Goal: Transaction & Acquisition: Subscribe to service/newsletter

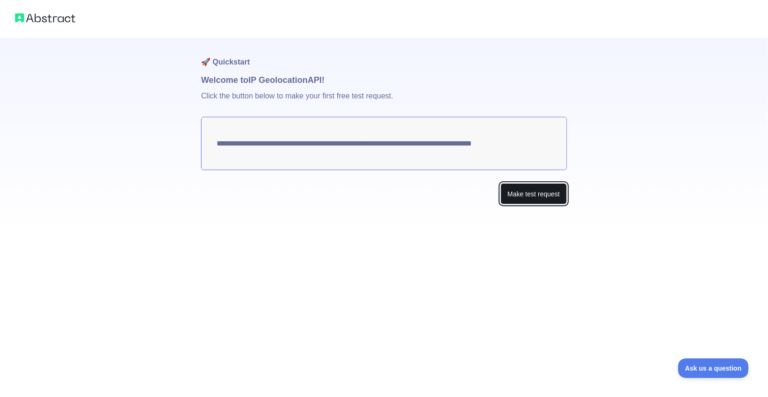
click at [527, 196] on button "Make test request" at bounding box center [534, 193] width 66 height 21
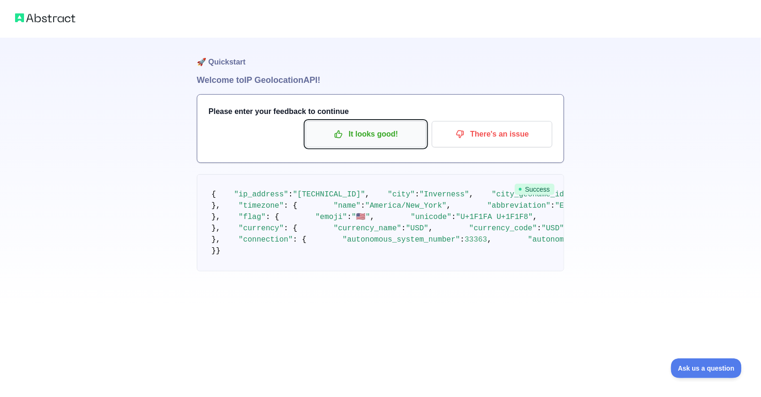
click at [363, 138] on p "It looks good!" at bounding box center [366, 134] width 106 height 16
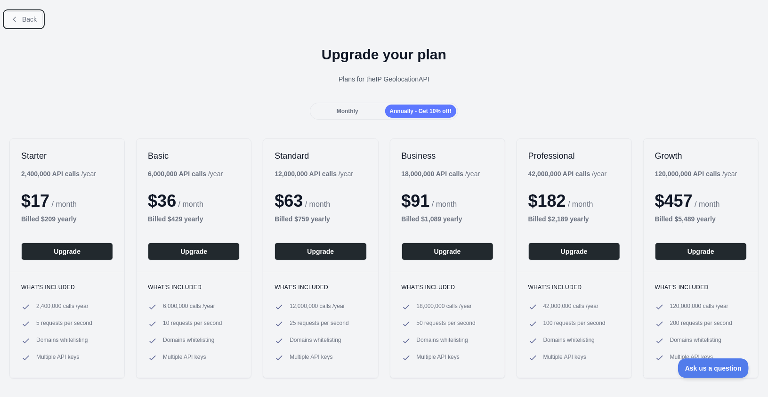
click at [21, 20] on button "Back" at bounding box center [24, 19] width 38 height 16
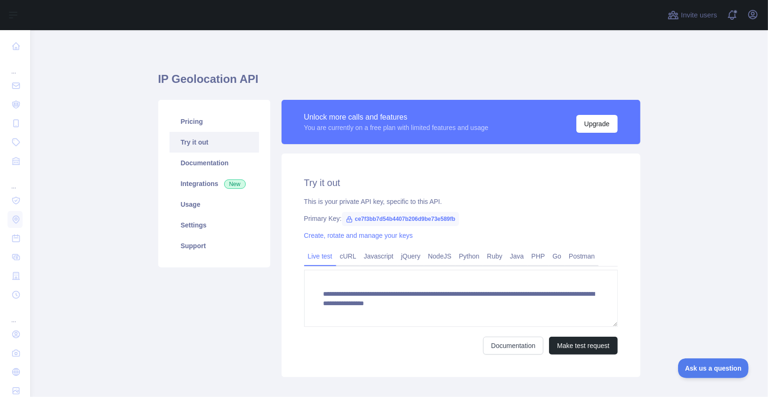
click at [354, 219] on span "ce7f3bb7d54b4407b206d9be73e589fb" at bounding box center [400, 219] width 117 height 14
drag, startPoint x: 351, startPoint y: 220, endPoint x: 456, endPoint y: 221, distance: 105.6
click at [456, 221] on span "ce7f3bb7d54b4407b206d9be73e589fb" at bounding box center [400, 219] width 117 height 14
